Goal: Information Seeking & Learning: Learn about a topic

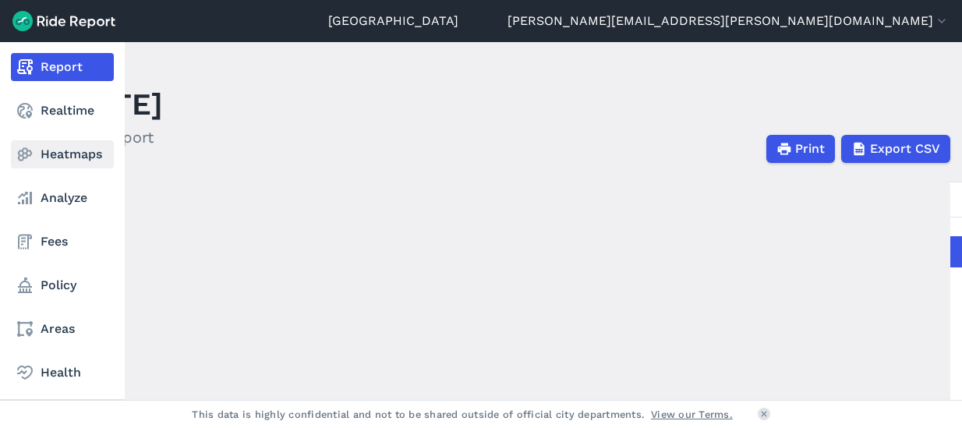
click at [60, 157] on link "Heatmaps" at bounding box center [62, 154] width 103 height 28
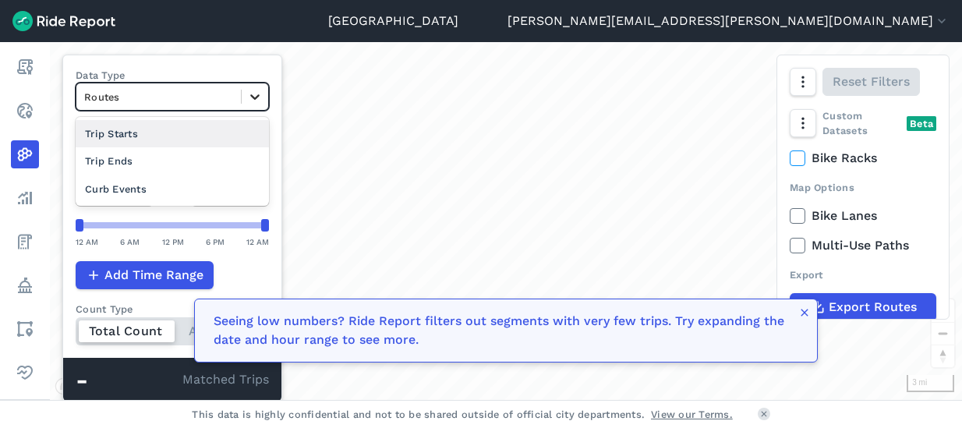
click at [261, 96] on icon at bounding box center [255, 97] width 16 height 16
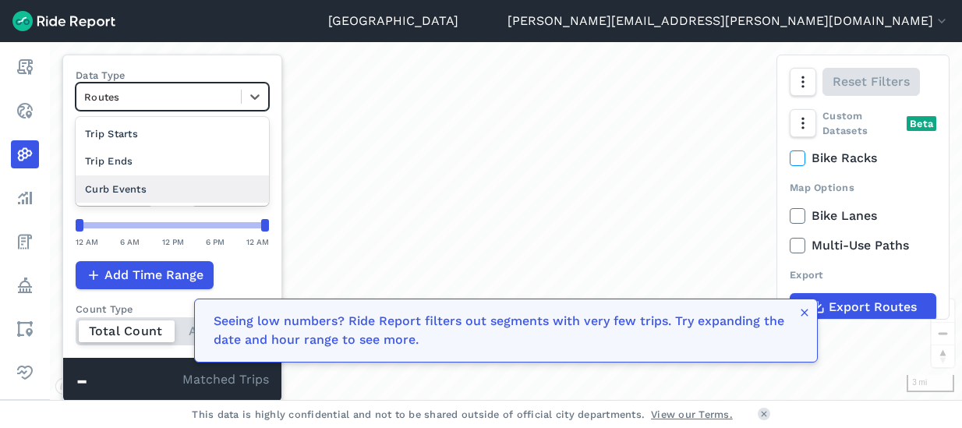
click at [185, 185] on div "Curb Events" at bounding box center [172, 188] width 193 height 27
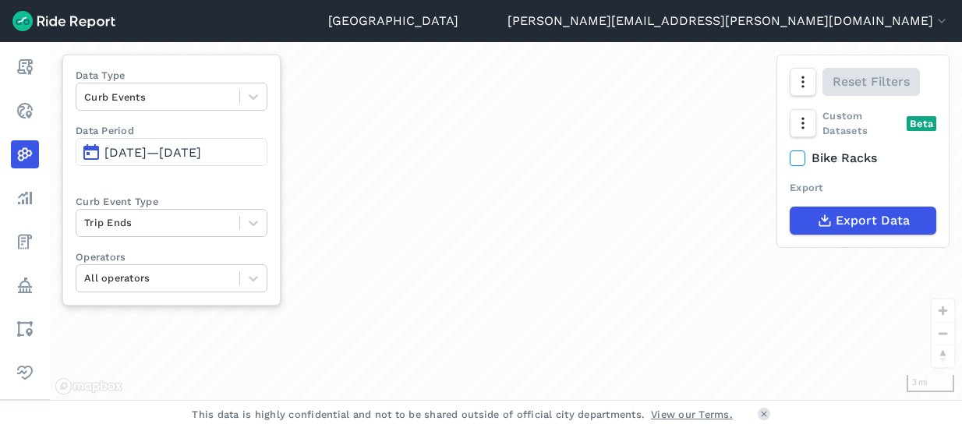
click at [200, 157] on span "[DATE]—[DATE]" at bounding box center [152, 152] width 97 height 15
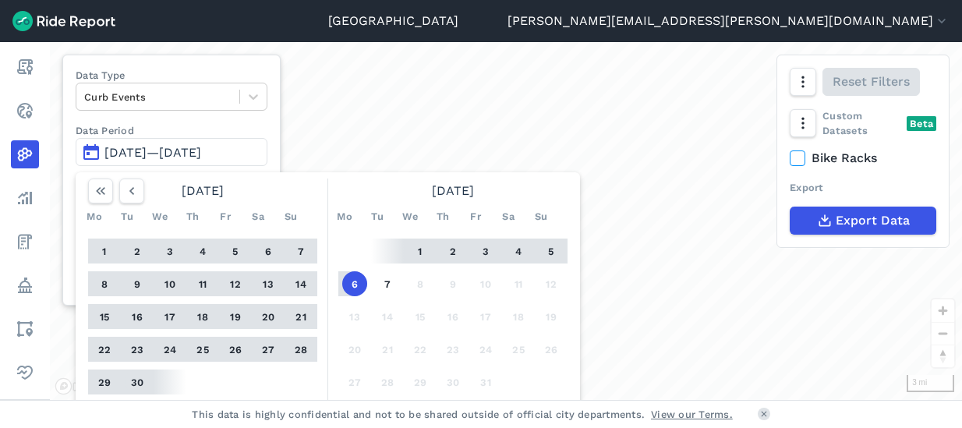
click at [133, 381] on button "30" at bounding box center [137, 382] width 25 height 25
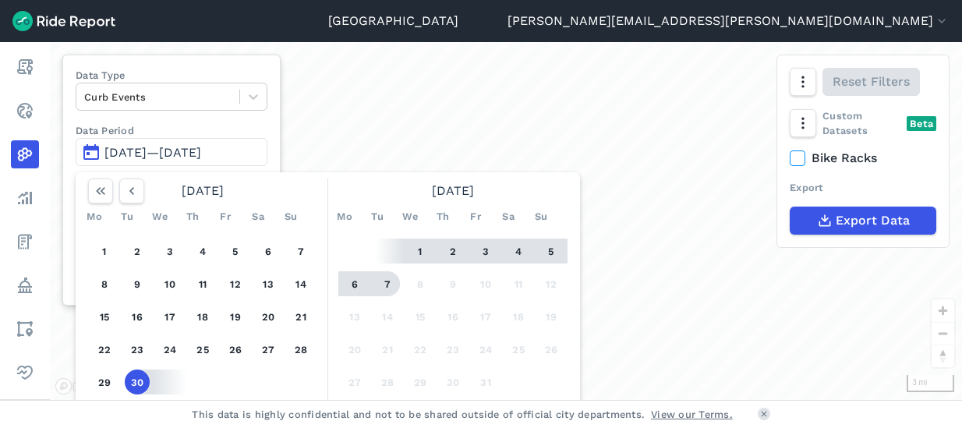
click at [392, 283] on button "7" at bounding box center [387, 283] width 25 height 25
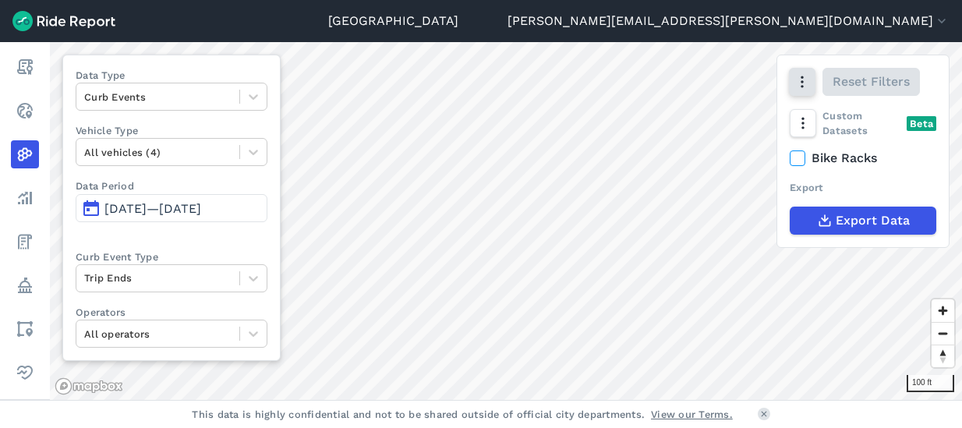
click at [805, 87] on icon "button" at bounding box center [803, 82] width 16 height 16
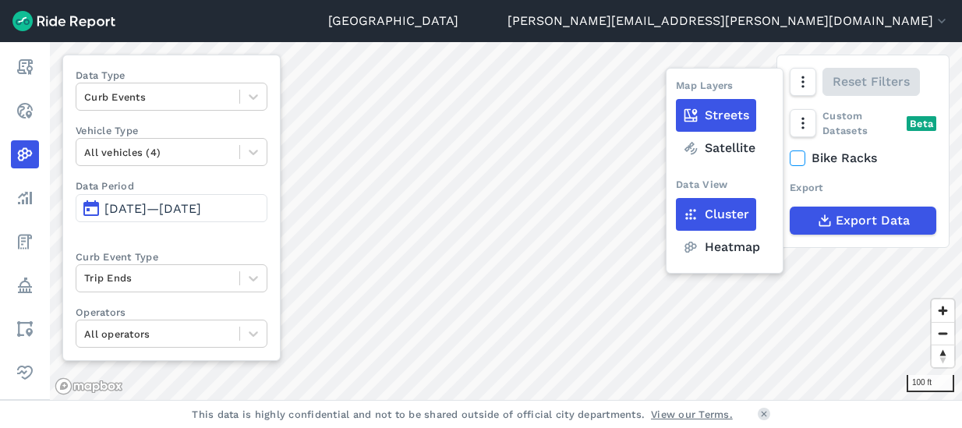
click at [714, 247] on label "Heatmap" at bounding box center [721, 247] width 91 height 33
click at [676, 88] on input "Heatmap" at bounding box center [676, 83] width 0 height 10
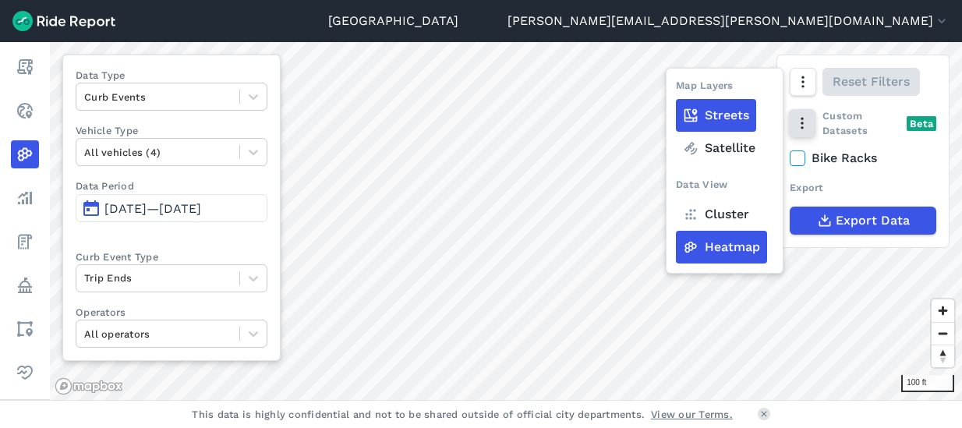
click at [811, 122] on button "button" at bounding box center [802, 123] width 27 height 28
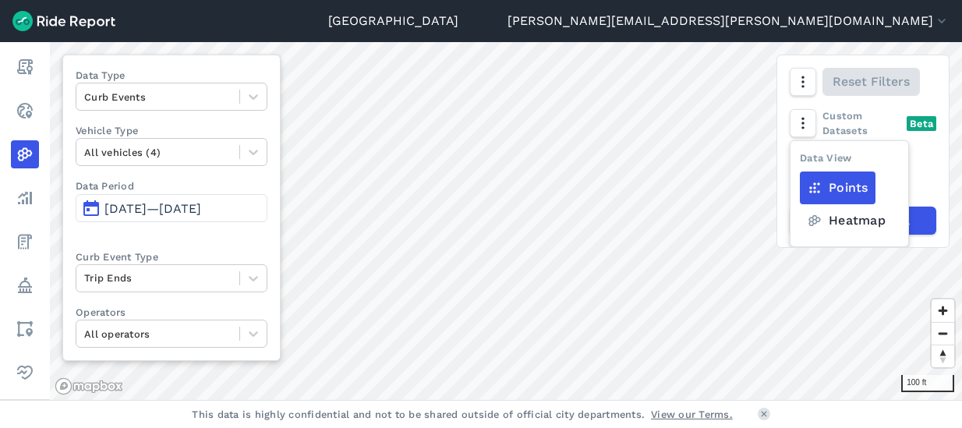
click at [816, 228] on label "Heatmap" at bounding box center [846, 220] width 93 height 33
click at [800, 161] on input "Heatmap" at bounding box center [800, 156] width 0 height 10
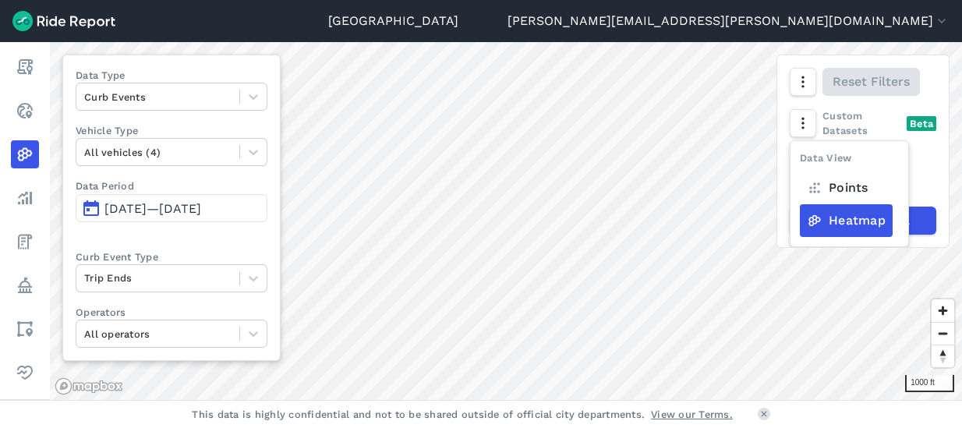
click at [522, 427] on html "Seattle [PERSON_NAME][EMAIL_ADDRESS][PERSON_NAME][DOMAIN_NAME] Settings Terms S…" at bounding box center [481, 214] width 962 height 428
click at [707, 427] on html "Seattle [PERSON_NAME][EMAIL_ADDRESS][PERSON_NAME][DOMAIN_NAME] Settings Terms S…" at bounding box center [481, 214] width 962 height 428
click at [693, 427] on html "Seattle [PERSON_NAME][EMAIL_ADDRESS][PERSON_NAME][DOMAIN_NAME] Settings Terms S…" at bounding box center [481, 214] width 962 height 428
click at [840, 185] on label "Points" at bounding box center [838, 188] width 76 height 33
click at [800, 161] on input "Points" at bounding box center [800, 156] width 0 height 10
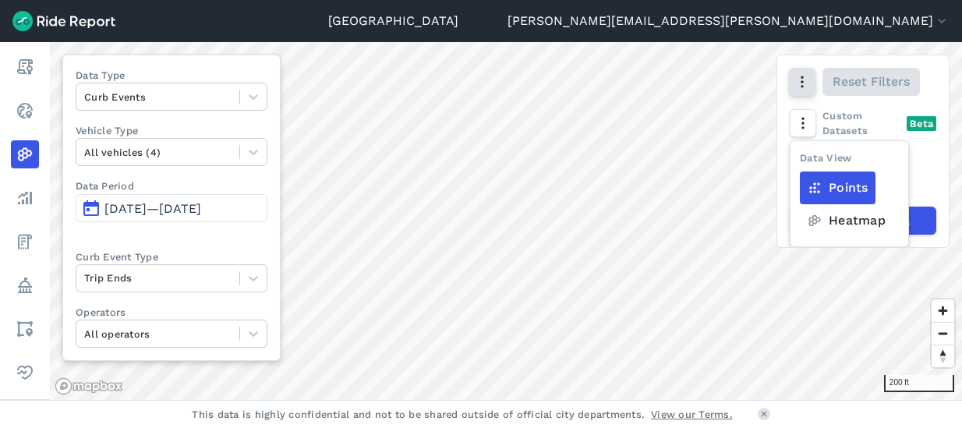
click at [806, 76] on icon "button" at bounding box center [803, 82] width 16 height 16
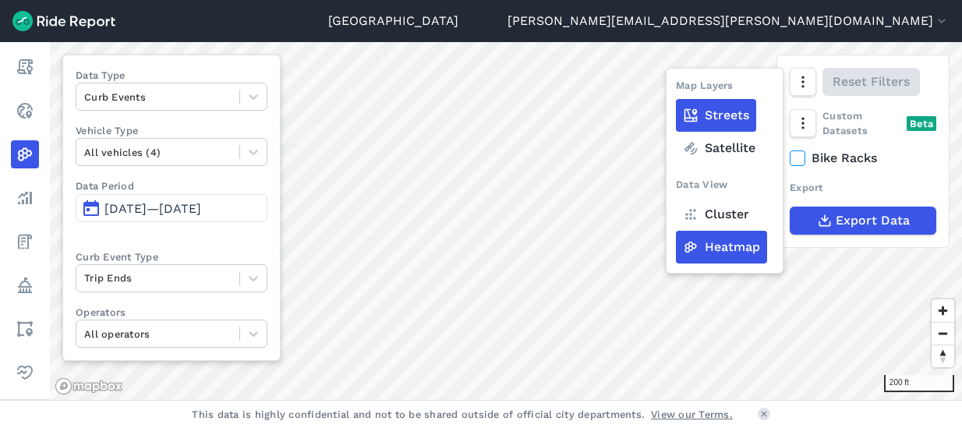
click at [731, 213] on label "Cluster" at bounding box center [716, 214] width 80 height 33
click at [676, 88] on input "Cluster" at bounding box center [676, 83] width 0 height 10
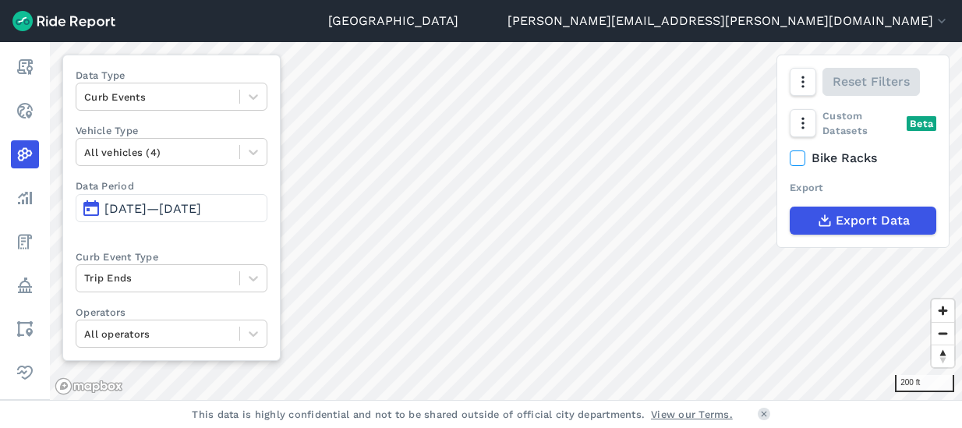
click at [580, 401] on div "Seattle [PERSON_NAME][EMAIL_ADDRESS][PERSON_NAME][DOMAIN_NAME] Settings Terms S…" at bounding box center [481, 214] width 962 height 428
click at [548, 413] on div "Seattle [PERSON_NAME][EMAIL_ADDRESS][PERSON_NAME][DOMAIN_NAME] Settings Terms S…" at bounding box center [481, 214] width 962 height 428
click at [803, 414] on div "Seattle [PERSON_NAME][EMAIL_ADDRESS][PERSON_NAME][DOMAIN_NAME] Settings Terms S…" at bounding box center [481, 214] width 962 height 428
click at [699, 427] on html "Seattle [PERSON_NAME][EMAIL_ADDRESS][PERSON_NAME][DOMAIN_NAME] Settings Terms S…" at bounding box center [481, 214] width 962 height 428
